Goal: Find contact information: Find contact information

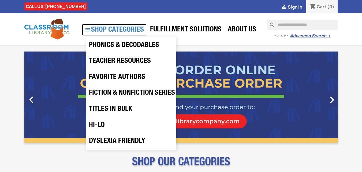
click at [87, 29] on icon "" at bounding box center [88, 30] width 6 height 6
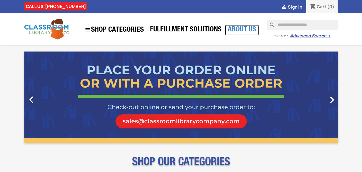
click at [242, 26] on link "About Us" at bounding box center [242, 30] width 34 height 11
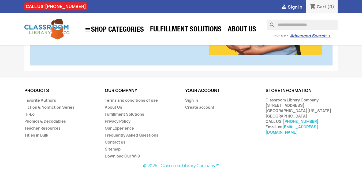
scroll to position [384, 0]
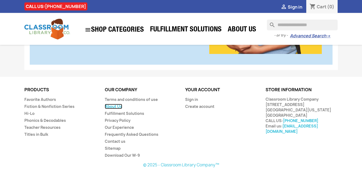
click at [113, 108] on link "About Us" at bounding box center [113, 106] width 17 height 5
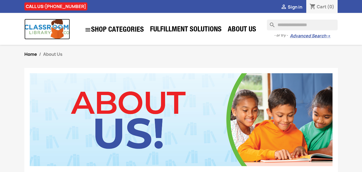
click at [41, 31] on img at bounding box center [47, 29] width 46 height 21
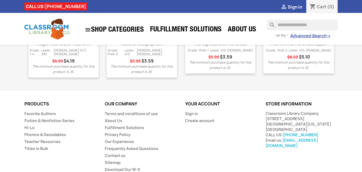
scroll to position [760, 0]
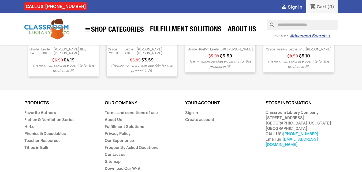
drag, startPoint x: 343, startPoint y: 130, endPoint x: 280, endPoint y: 132, distance: 63.3
click at [280, 132] on div "Products Products   Favorite Authors Fiction & Nonfiction Series Hi-Lo Phonic…" at bounding box center [181, 143] width 362 height 84
copy link "classroomlibrarycompany.com"
click at [275, 147] on div "Products Products   Favorite Authors Fiction & Nonfiction Series Hi-Lo Phonic…" at bounding box center [181, 138] width 322 height 75
drag, startPoint x: 341, startPoint y: 131, endPoint x: 266, endPoint y: 131, distance: 75.9
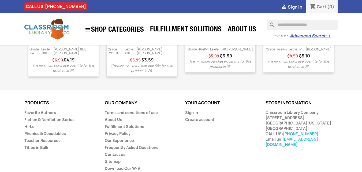
click at [266, 131] on div "Store information keyboard_arrow_down keyboard_arrow_up Store information Class…" at bounding box center [302, 124] width 80 height 47
copy link "[EMAIL_ADDRESS][DOMAIN_NAME]"
